Goal: Task Accomplishment & Management: Use online tool/utility

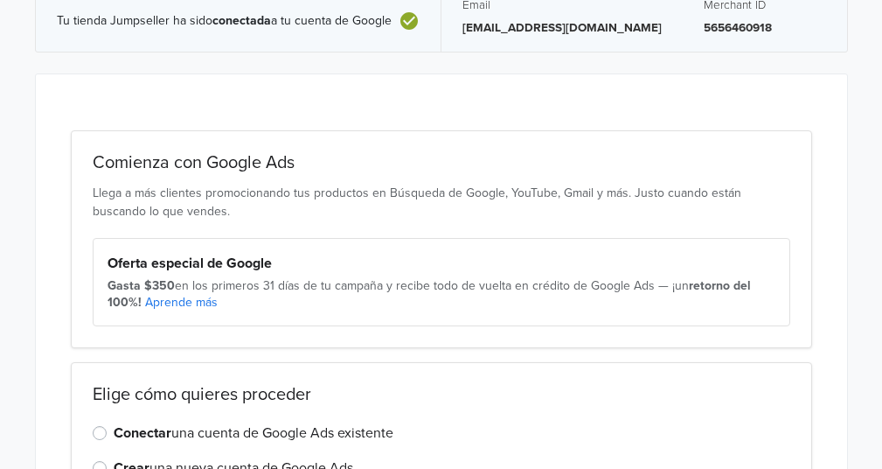
scroll to position [210, 0]
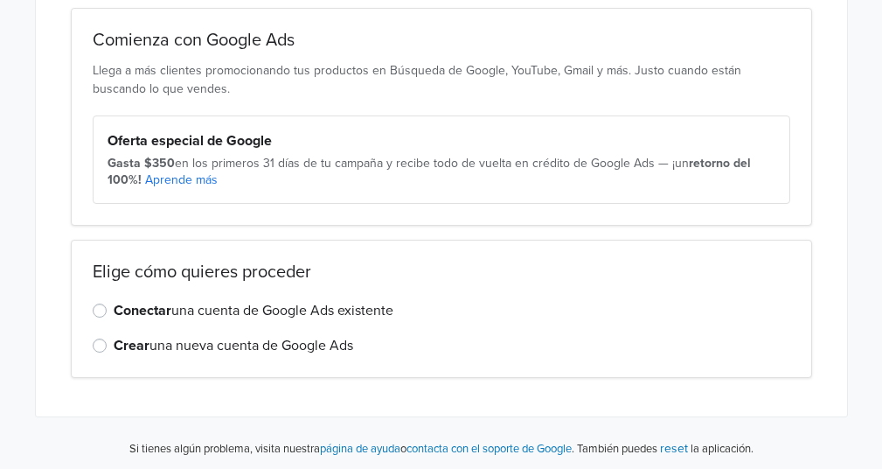
click at [114, 305] on label "Conectar una cuenta de Google Ads existente" at bounding box center [254, 310] width 280 height 21
click at [0, 0] on input "Conectar una cuenta de Google Ads existente" at bounding box center [0, 0] width 0 height 0
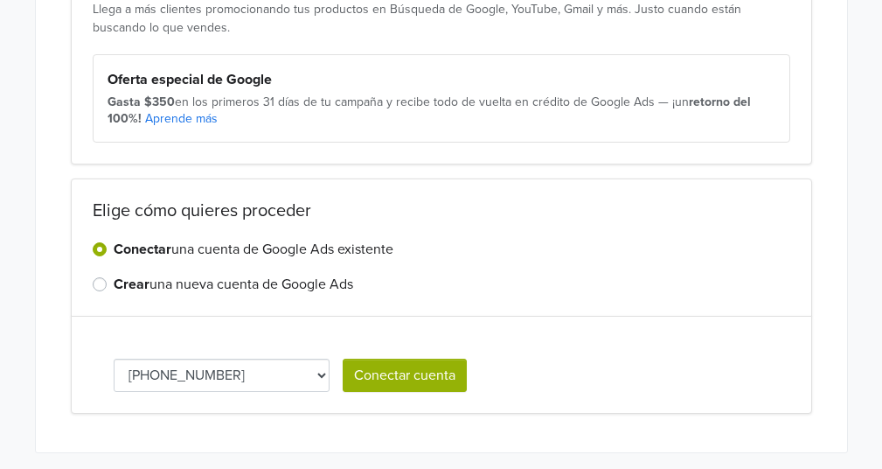
scroll to position [306, 0]
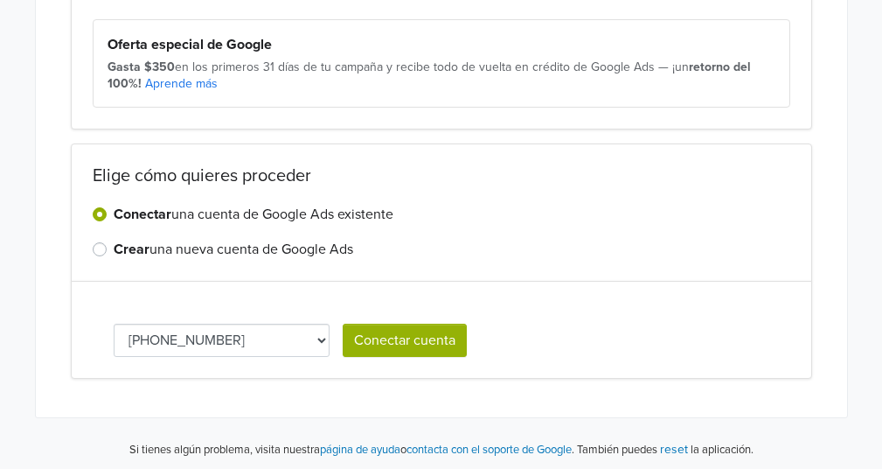
click at [418, 336] on button "Conectar cuenta" at bounding box center [405, 339] width 124 height 33
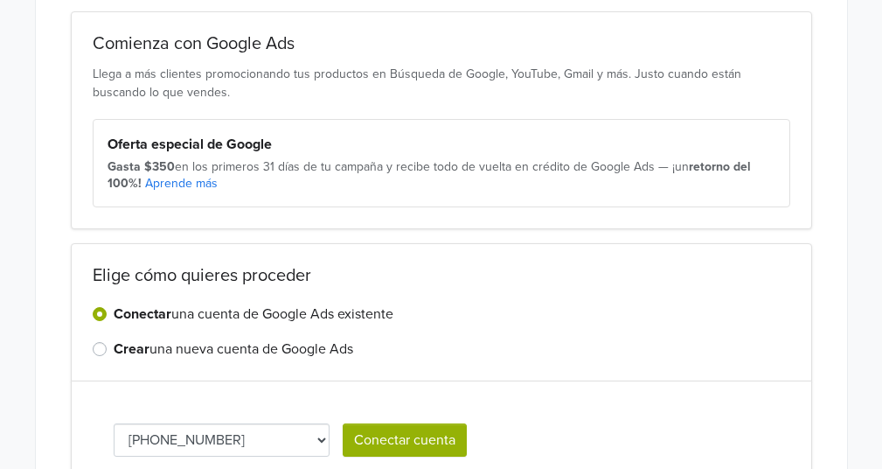
scroll to position [0, 0]
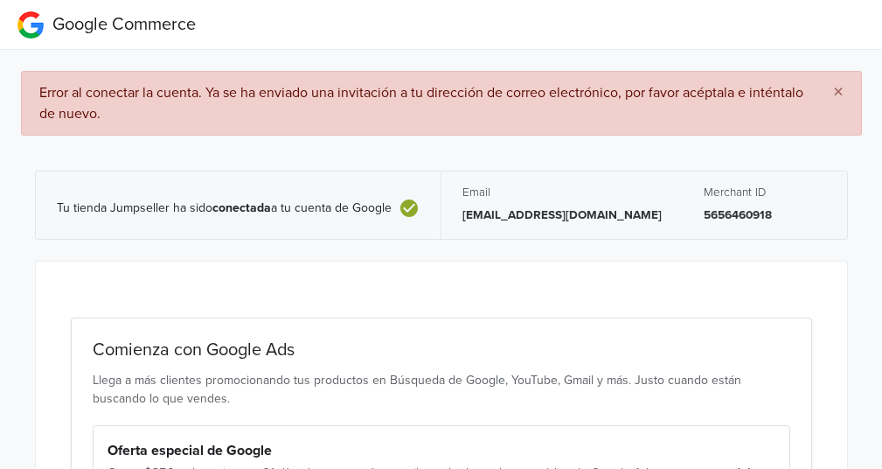
click at [837, 88] on span "×" at bounding box center [838, 92] width 10 height 25
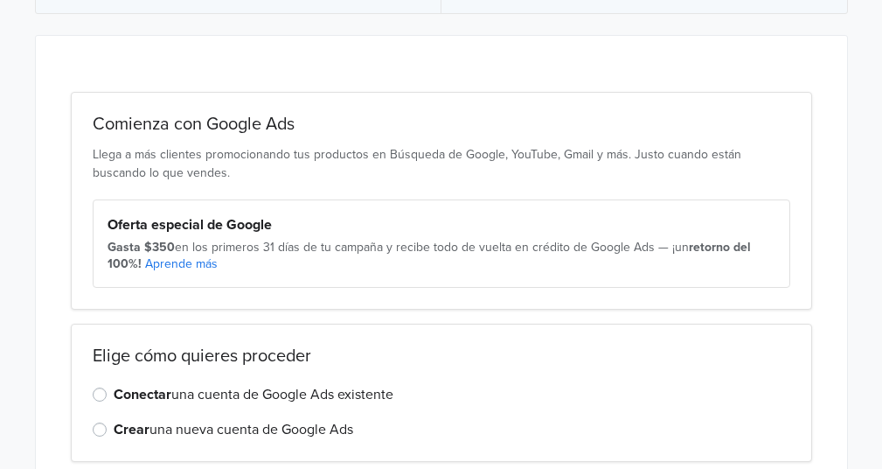
scroll to position [210, 0]
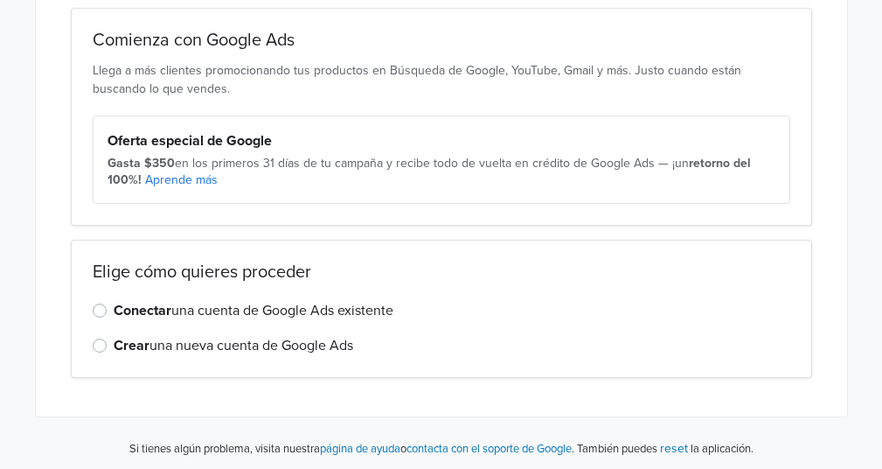
drag, startPoint x: 219, startPoint y: 295, endPoint x: 213, endPoint y: 305, distance: 11.4
click at [219, 296] on div "Elige cómo quieres proceder Conectar una cuenta de Google Ads existente Crear u…" at bounding box center [441, 309] width 741 height 138
click at [212, 305] on label "Conectar una cuenta de Google Ads existente" at bounding box center [254, 310] width 280 height 21
click at [0, 0] on input "Conectar una cuenta de Google Ads existente" at bounding box center [0, 0] width 0 height 0
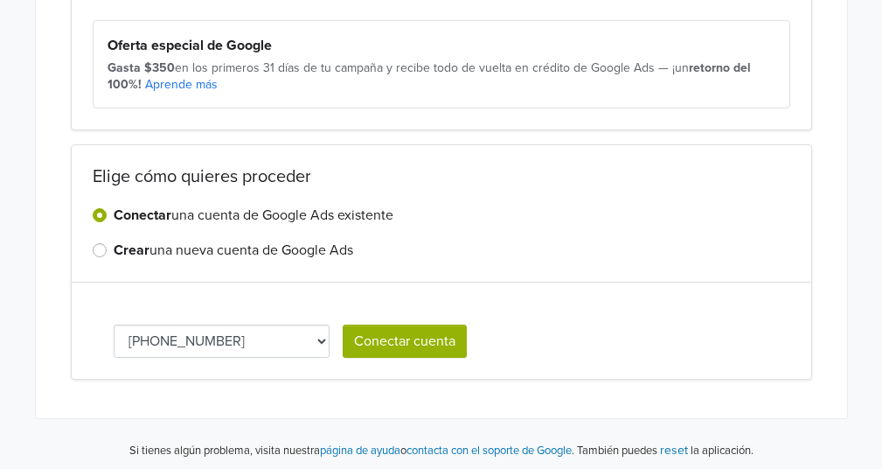
scroll to position [306, 0]
click at [414, 338] on button "Conectar cuenta" at bounding box center [405, 339] width 124 height 33
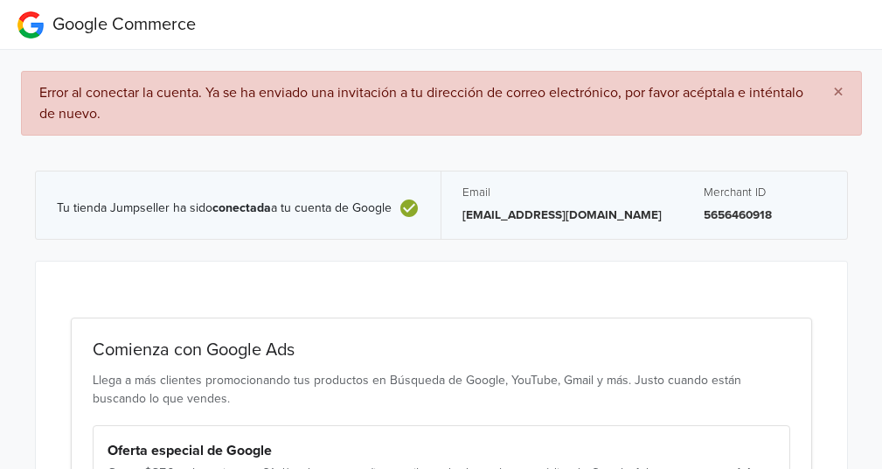
scroll to position [262, 0]
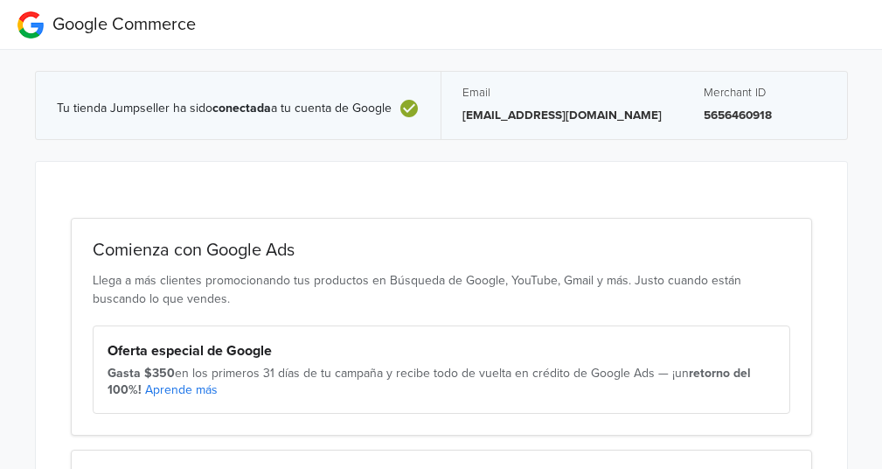
scroll to position [210, 0]
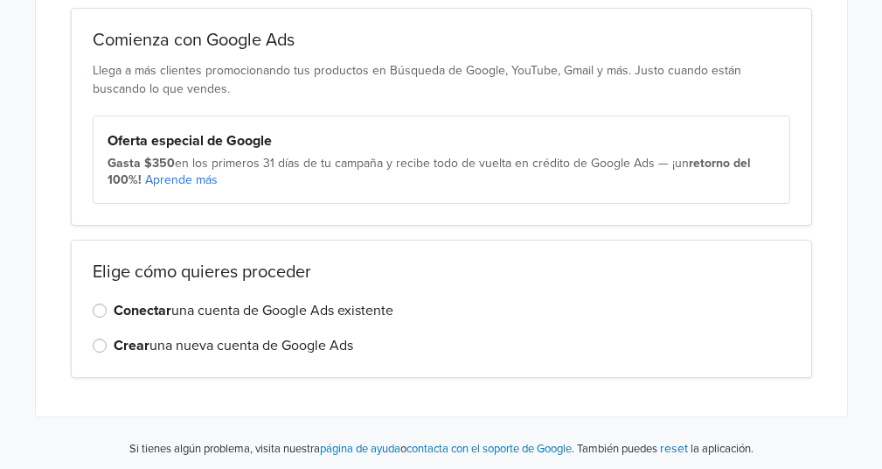
click at [240, 308] on label "Conectar una cuenta de Google Ads existente" at bounding box center [254, 310] width 280 height 21
click at [0, 0] on input "Conectar una cuenta de Google Ads existente" at bounding box center [0, 0] width 0 height 0
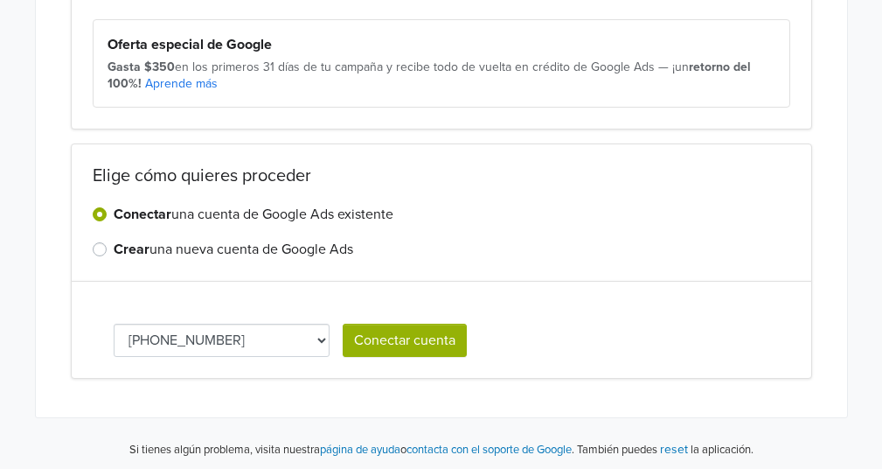
scroll to position [219, 0]
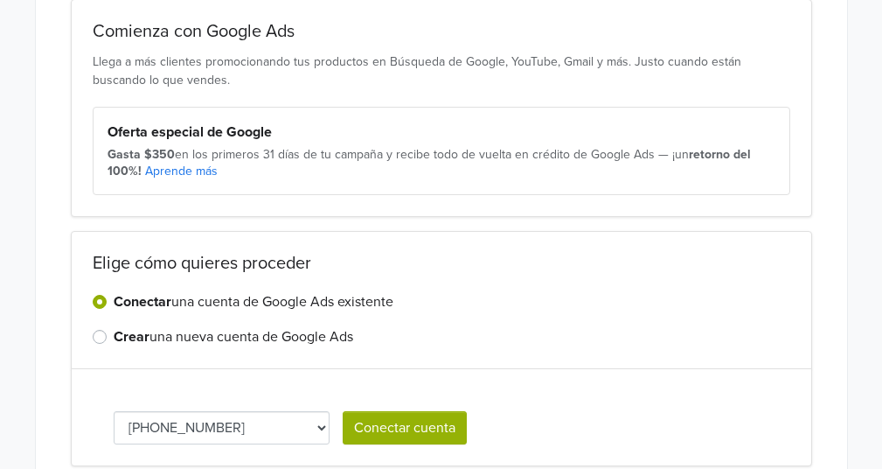
click at [438, 420] on button "Conectar cuenta" at bounding box center [405, 427] width 124 height 33
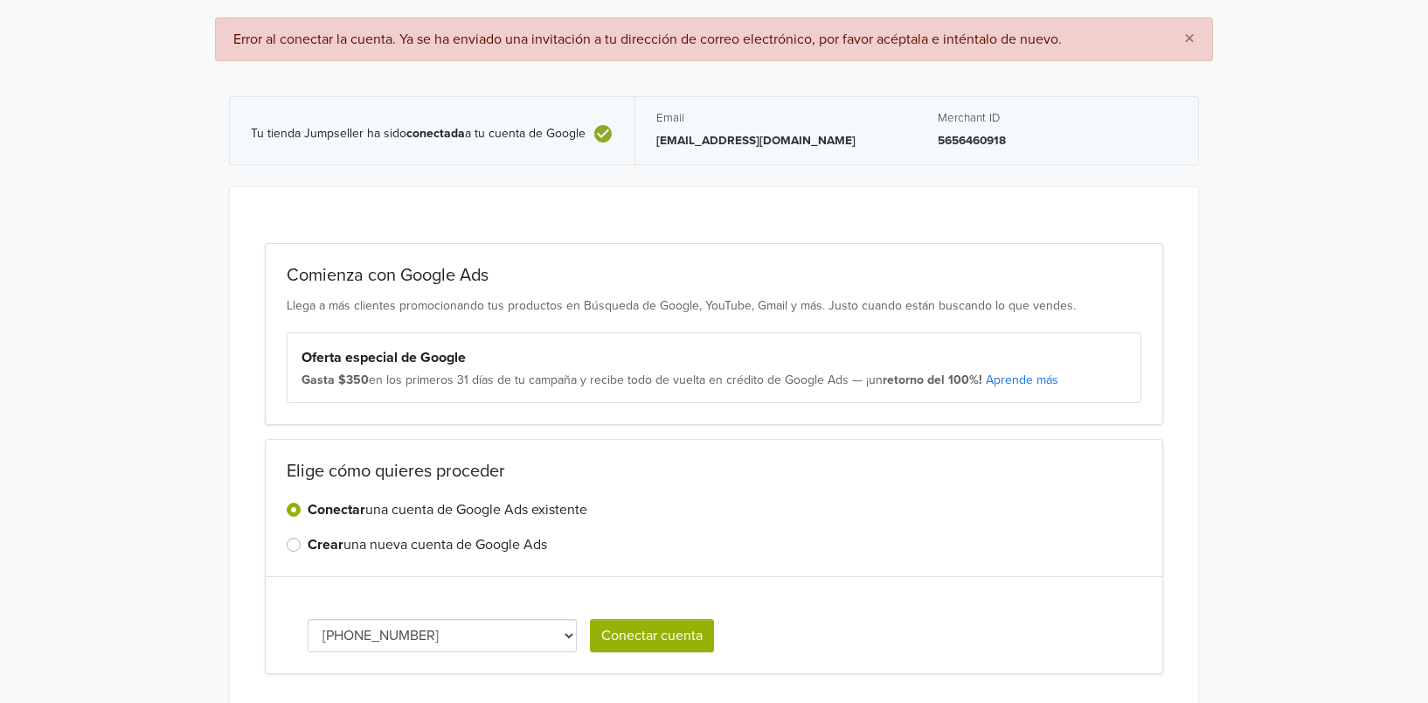
scroll to position [0, 0]
